Goal: Find specific page/section: Find specific page/section

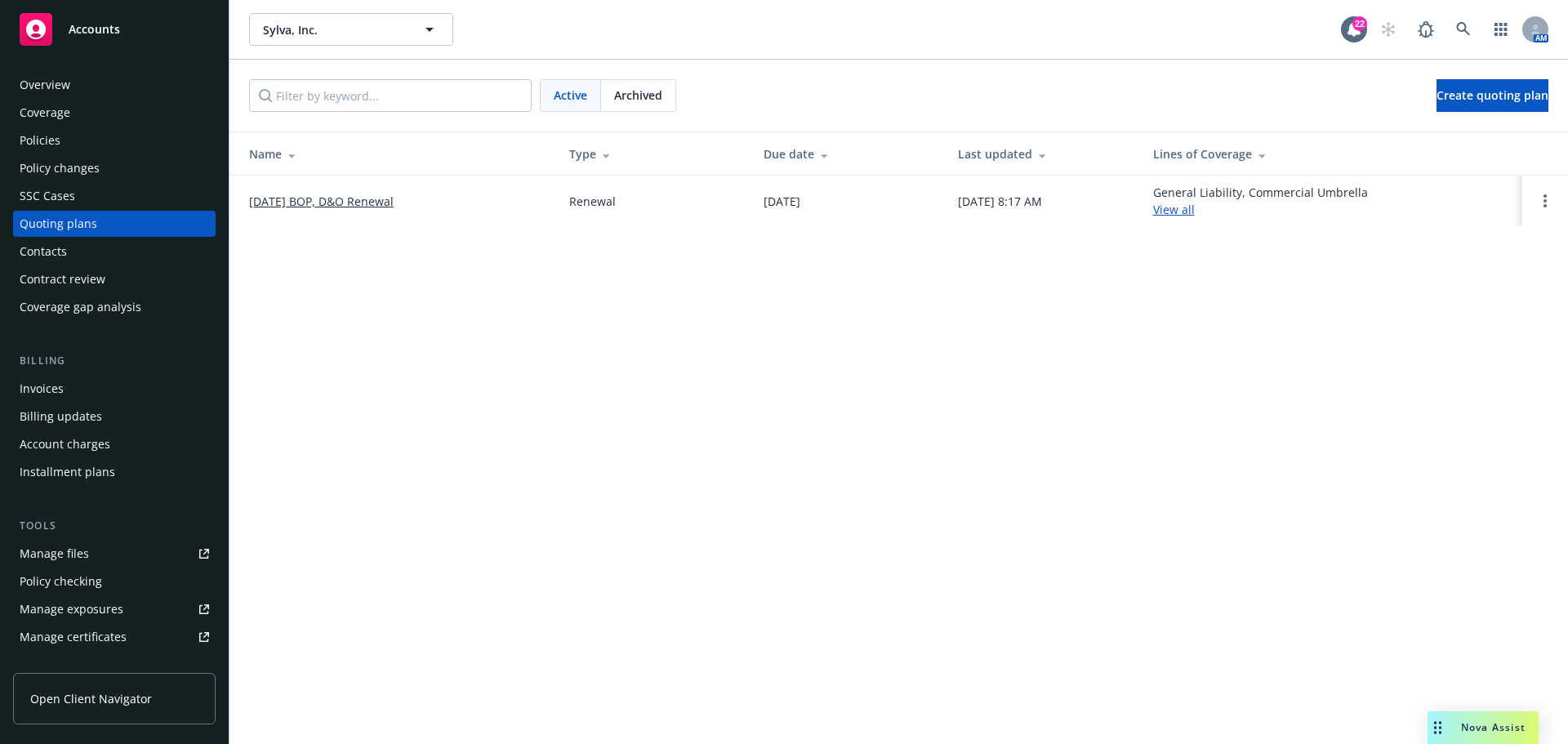
click at [106, 135] on div "Policies" at bounding box center [114, 140] width 190 height 26
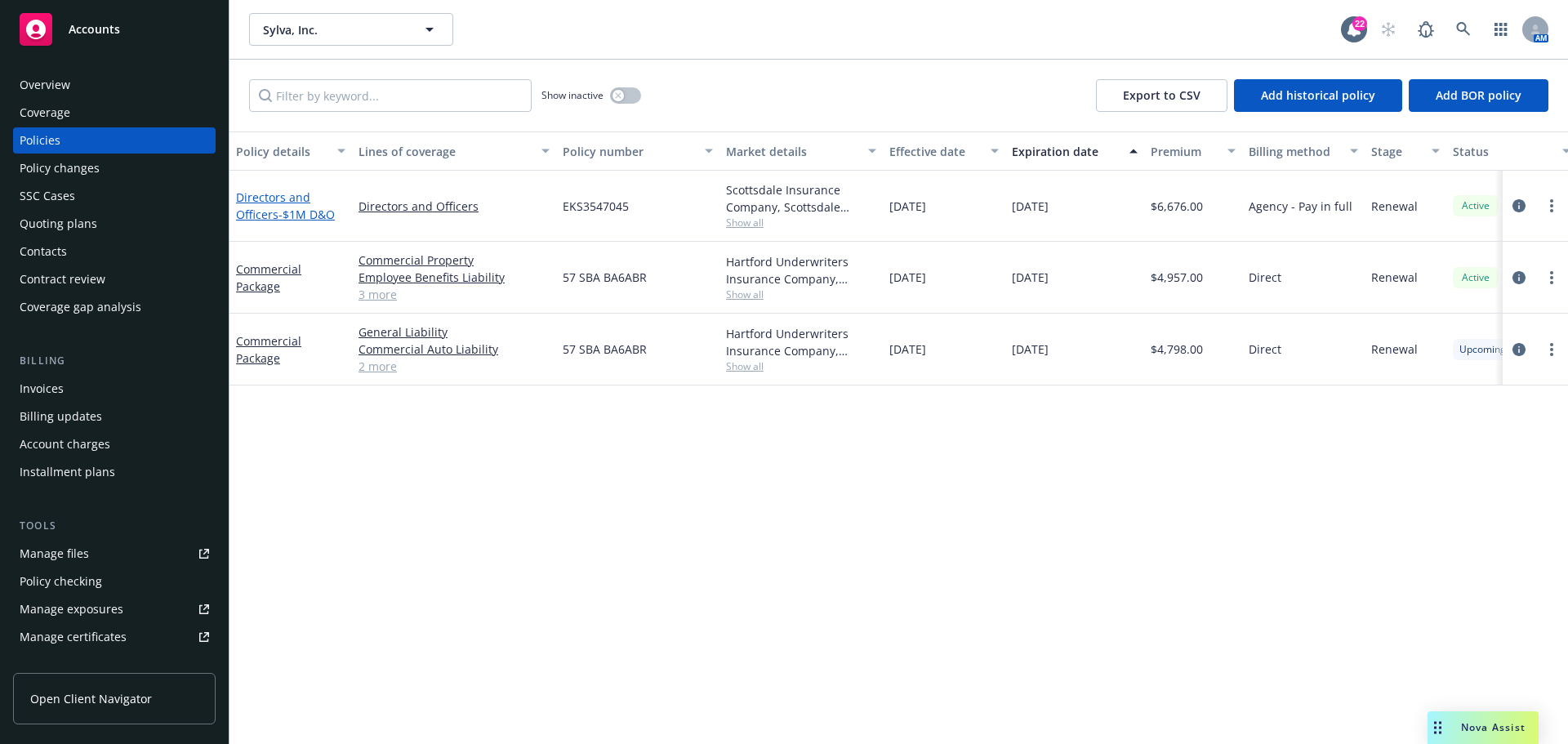
click at [290, 207] on span "- $1M D&O" at bounding box center [307, 214] width 56 height 15
